Goal: Task Accomplishment & Management: Manage account settings

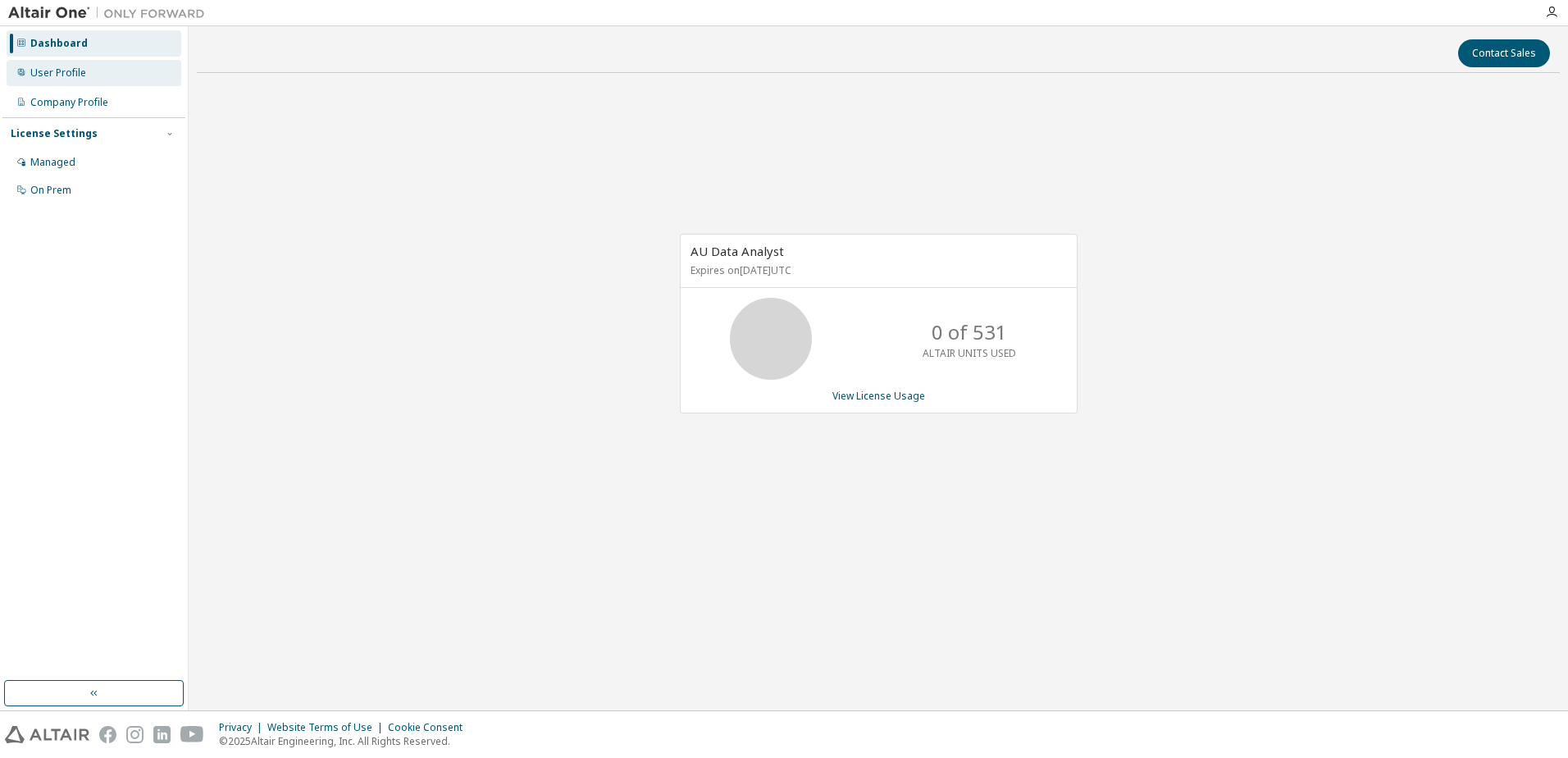
click at [53, 76] on div "User Profile" at bounding box center [58, 73] width 56 height 13
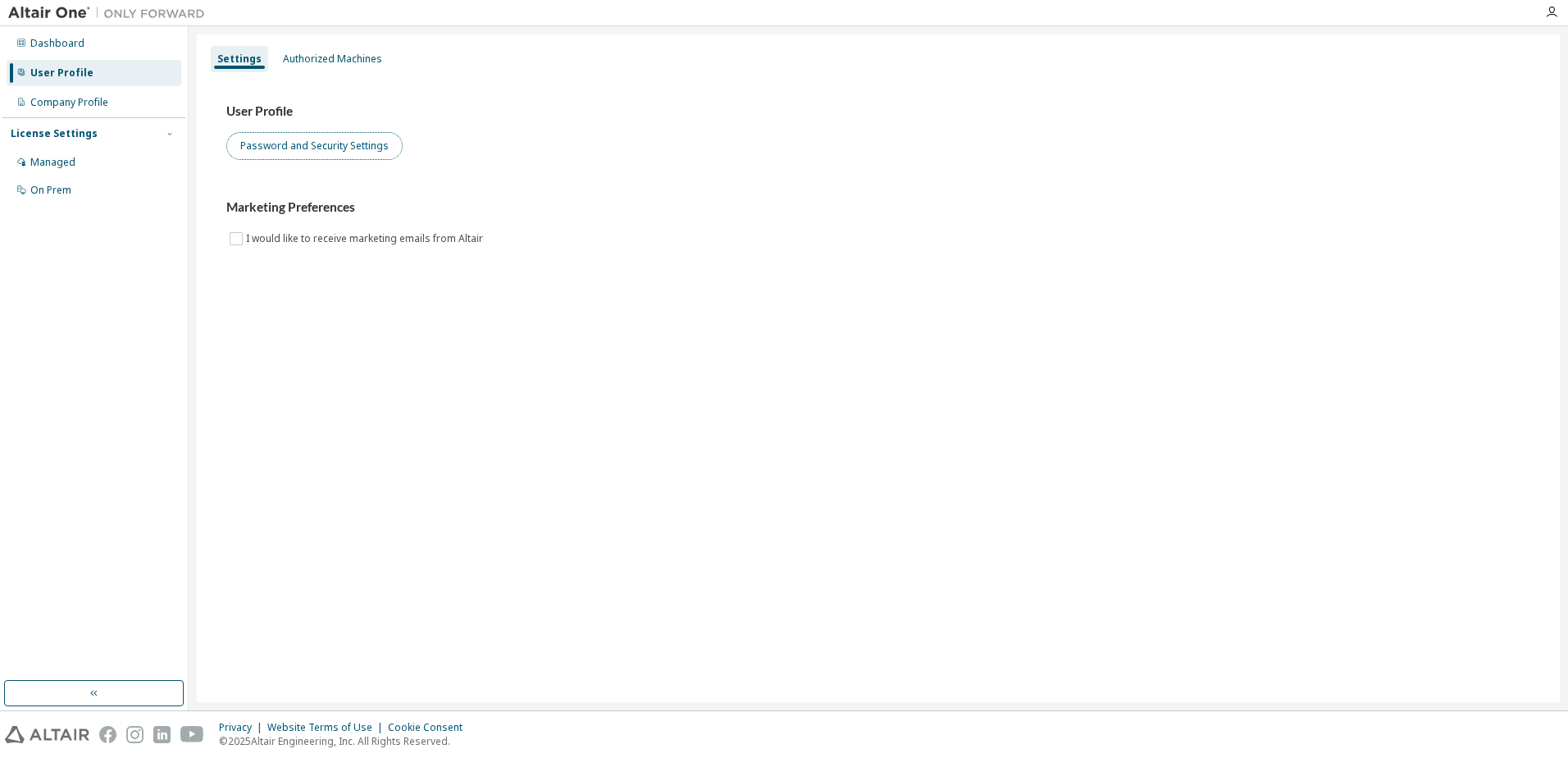
click at [332, 142] on button "Password and Security Settings" at bounding box center [314, 146] width 176 height 28
click at [328, 63] on div "Authorized Machines" at bounding box center [332, 59] width 99 height 13
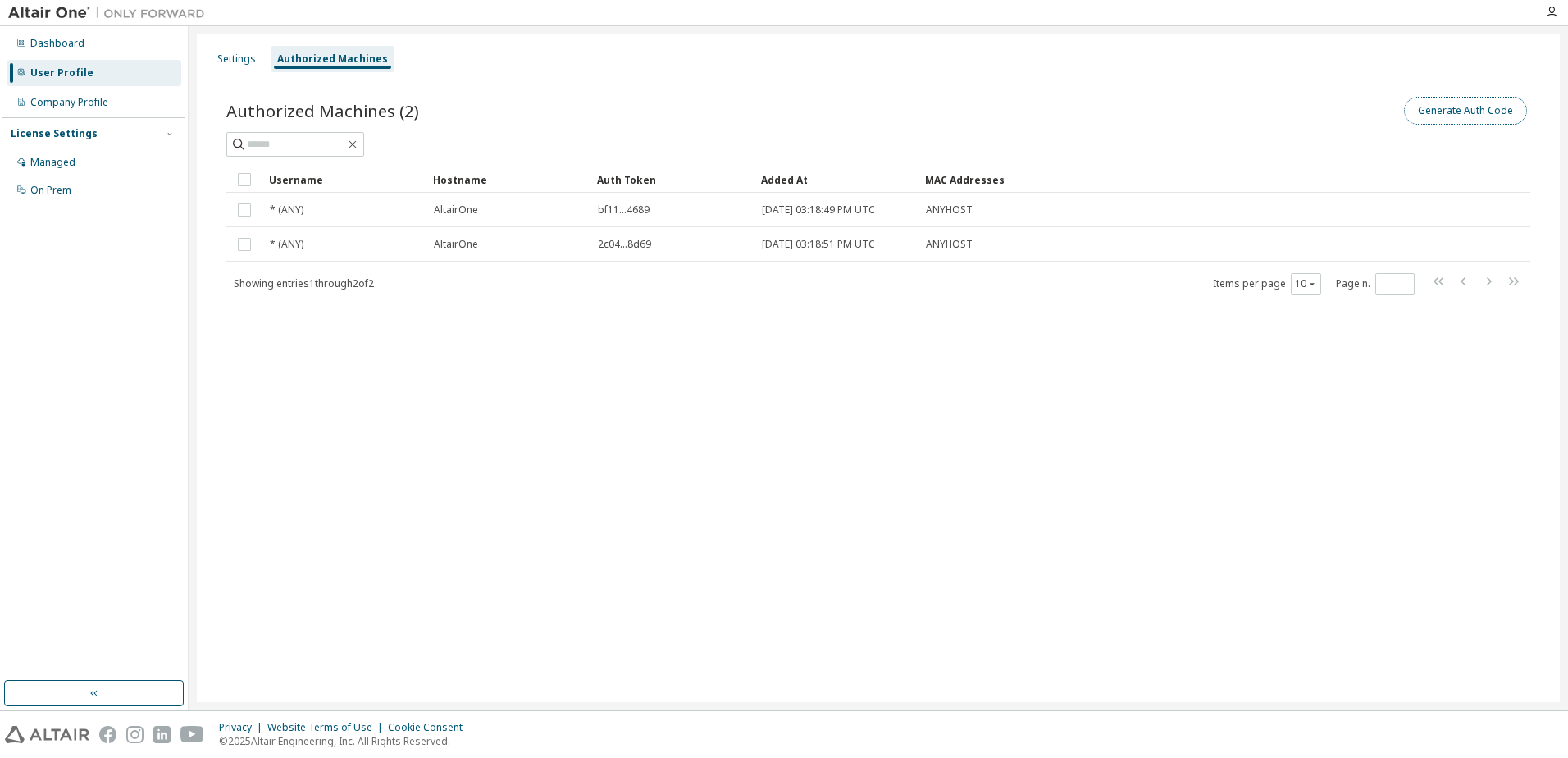
click at [1462, 112] on button "Generate Auth Code" at bounding box center [1465, 110] width 123 height 28
